Goal: Information Seeking & Learning: Learn about a topic

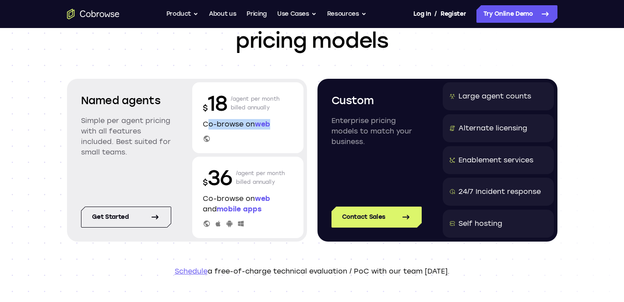
drag, startPoint x: 196, startPoint y: 124, endPoint x: 275, endPoint y: 126, distance: 78.8
click at [275, 126] on div "$ 18 /agent per month billed annually Co-browse on web" at bounding box center [247, 117] width 111 height 71
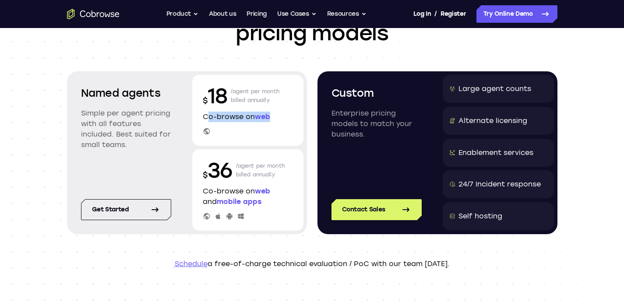
scroll to position [88, 0]
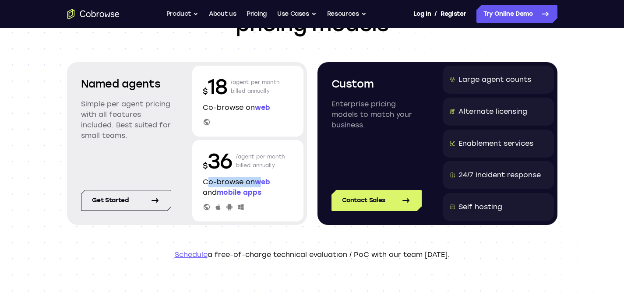
drag, startPoint x: 211, startPoint y: 183, endPoint x: 261, endPoint y: 183, distance: 49.4
click at [261, 183] on p "Co-browse on web and mobile apps" at bounding box center [248, 187] width 90 height 21
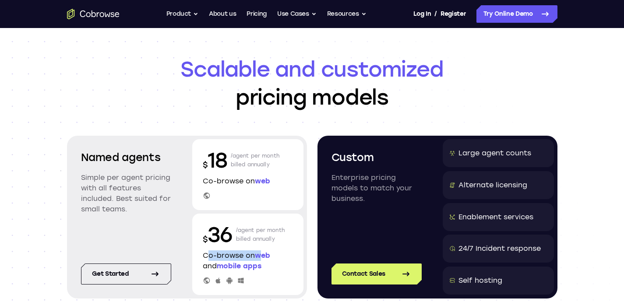
scroll to position [14, 0]
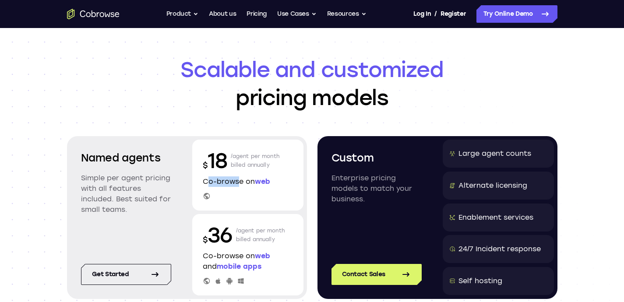
drag, startPoint x: 203, startPoint y: 181, endPoint x: 236, endPoint y: 182, distance: 32.4
click at [236, 182] on p "Co-browse on web" at bounding box center [248, 181] width 90 height 11
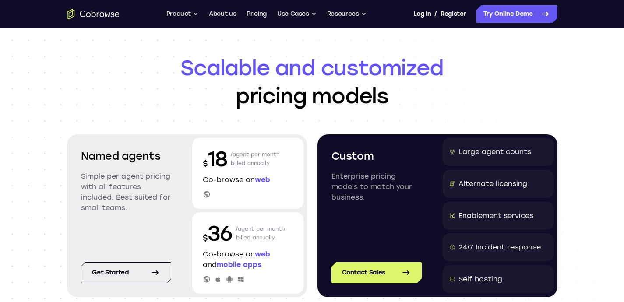
click at [233, 191] on div at bounding box center [248, 194] width 90 height 8
click at [156, 268] on icon at bounding box center [155, 272] width 11 height 11
